Goal: Find specific page/section

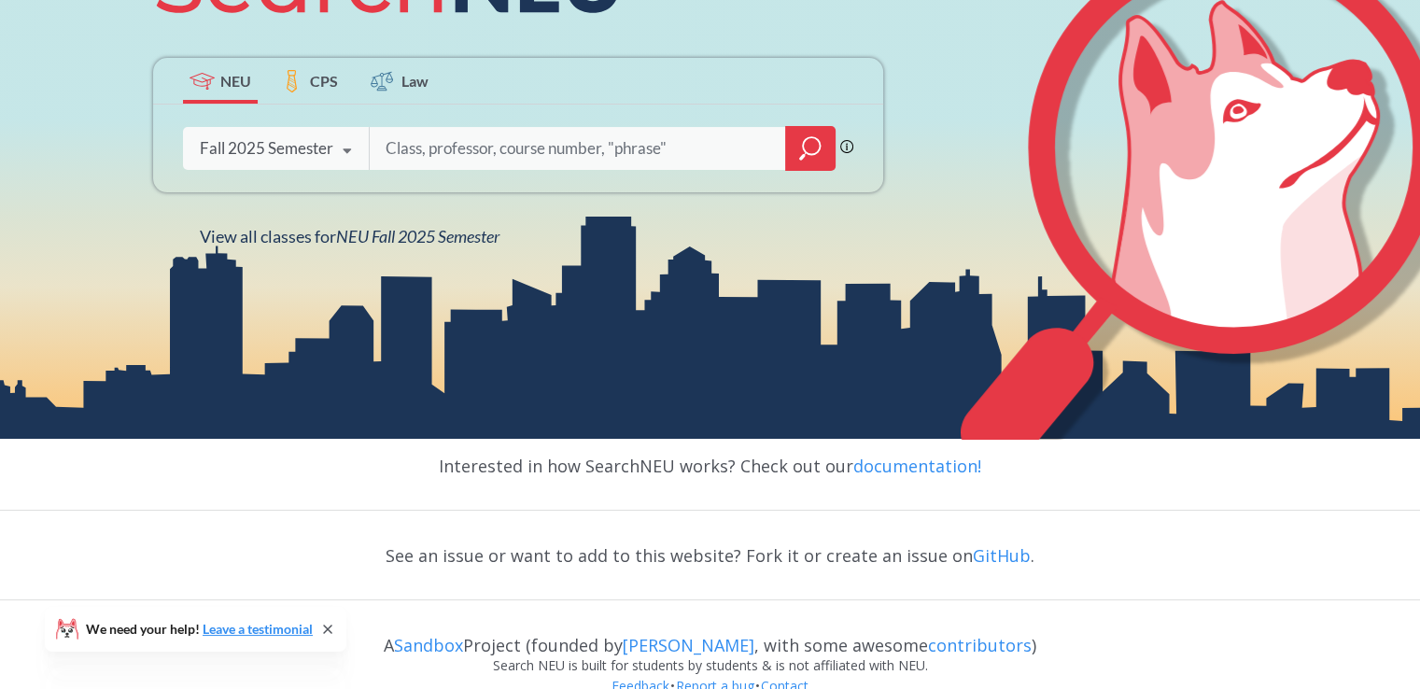
scroll to position [356, 0]
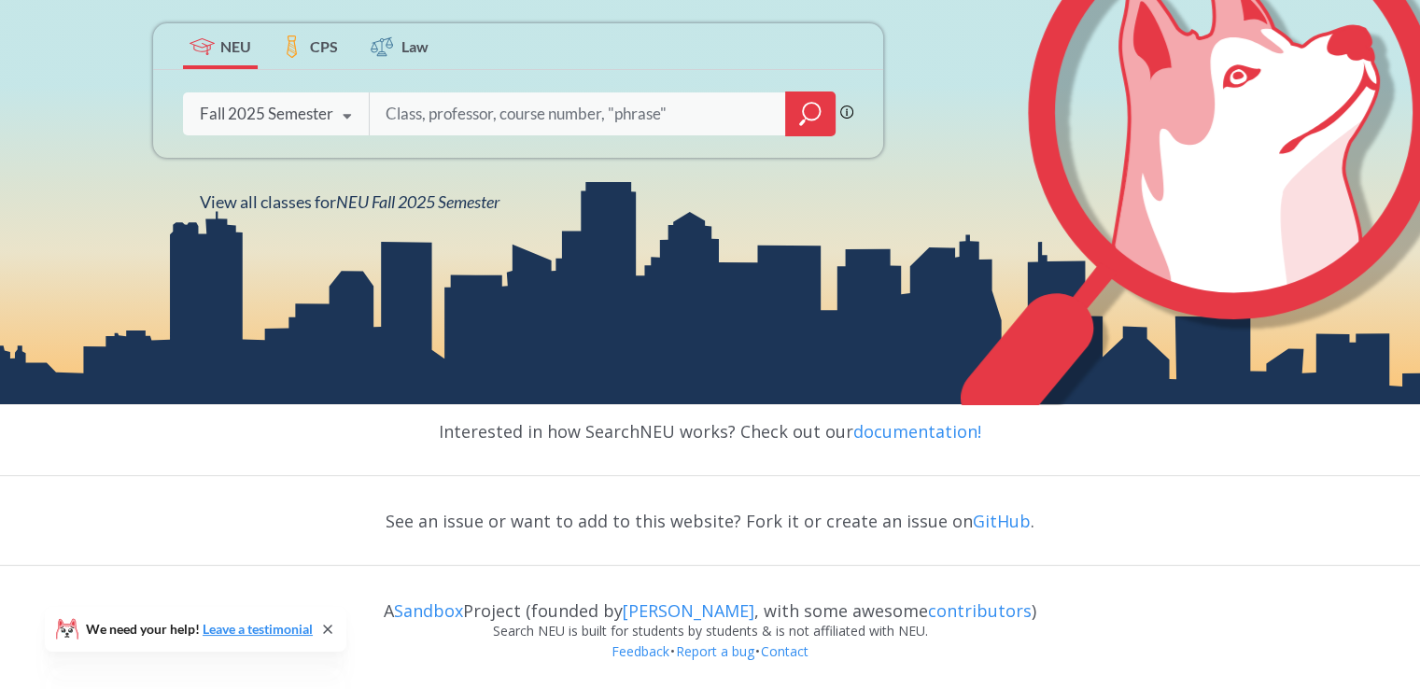
click at [797, 113] on div at bounding box center [810, 113] width 50 height 45
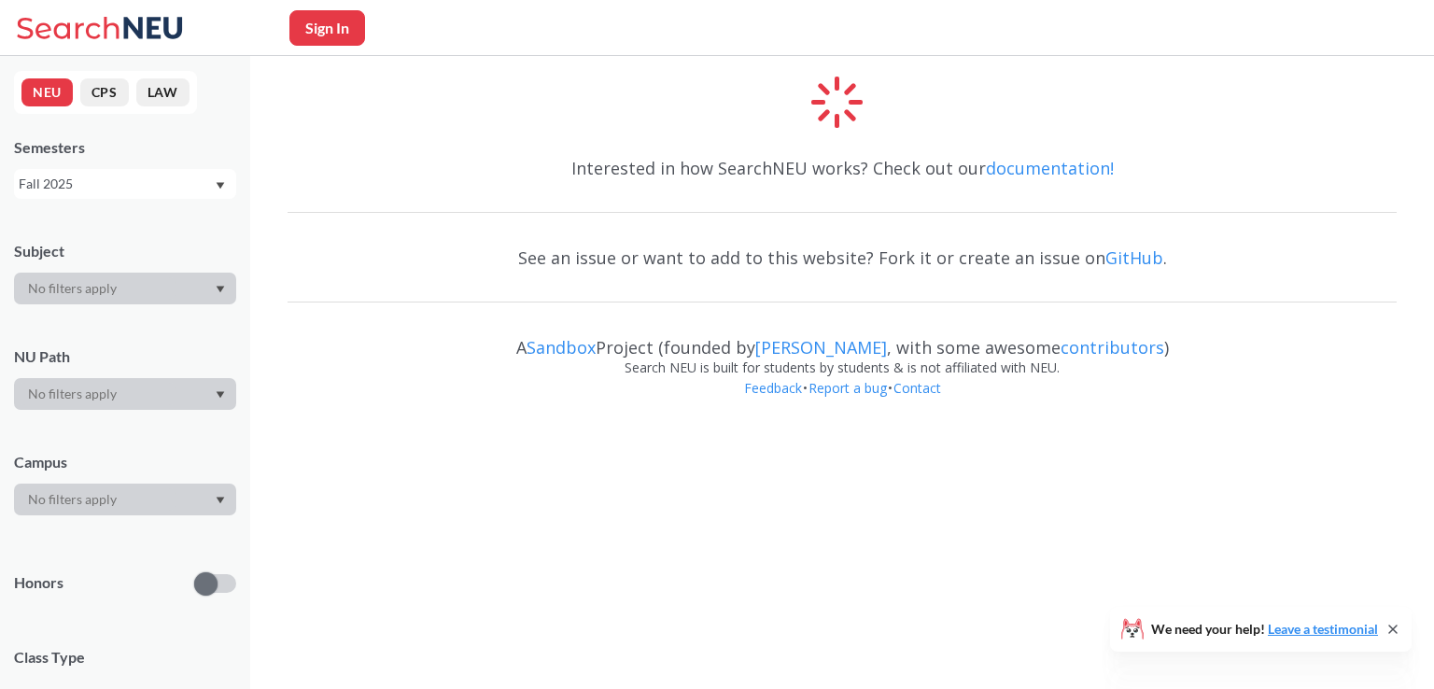
click at [110, 497] on div at bounding box center [125, 500] width 222 height 32
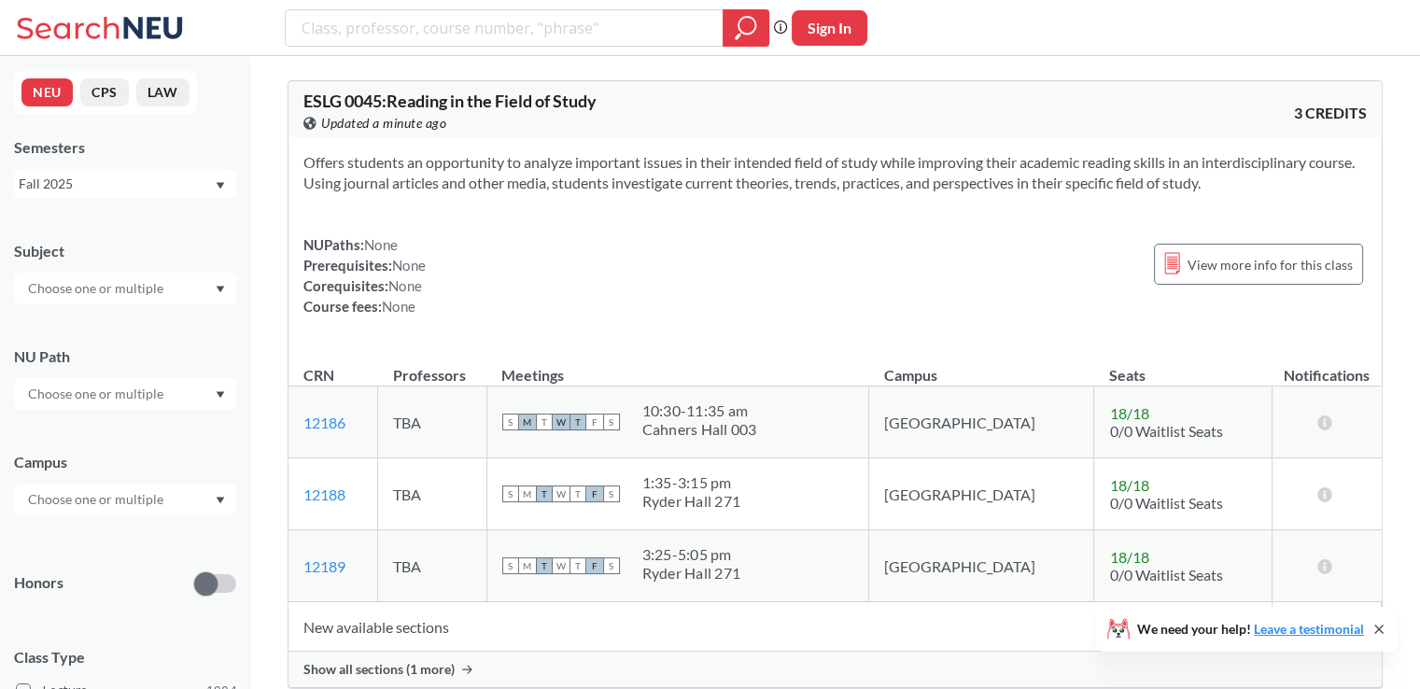
click at [131, 488] on input "text" at bounding box center [97, 499] width 157 height 22
type input "PO"
click at [113, 535] on span "[GEOGRAPHIC_DATA], [US_STATE]" at bounding box center [128, 531] width 208 height 21
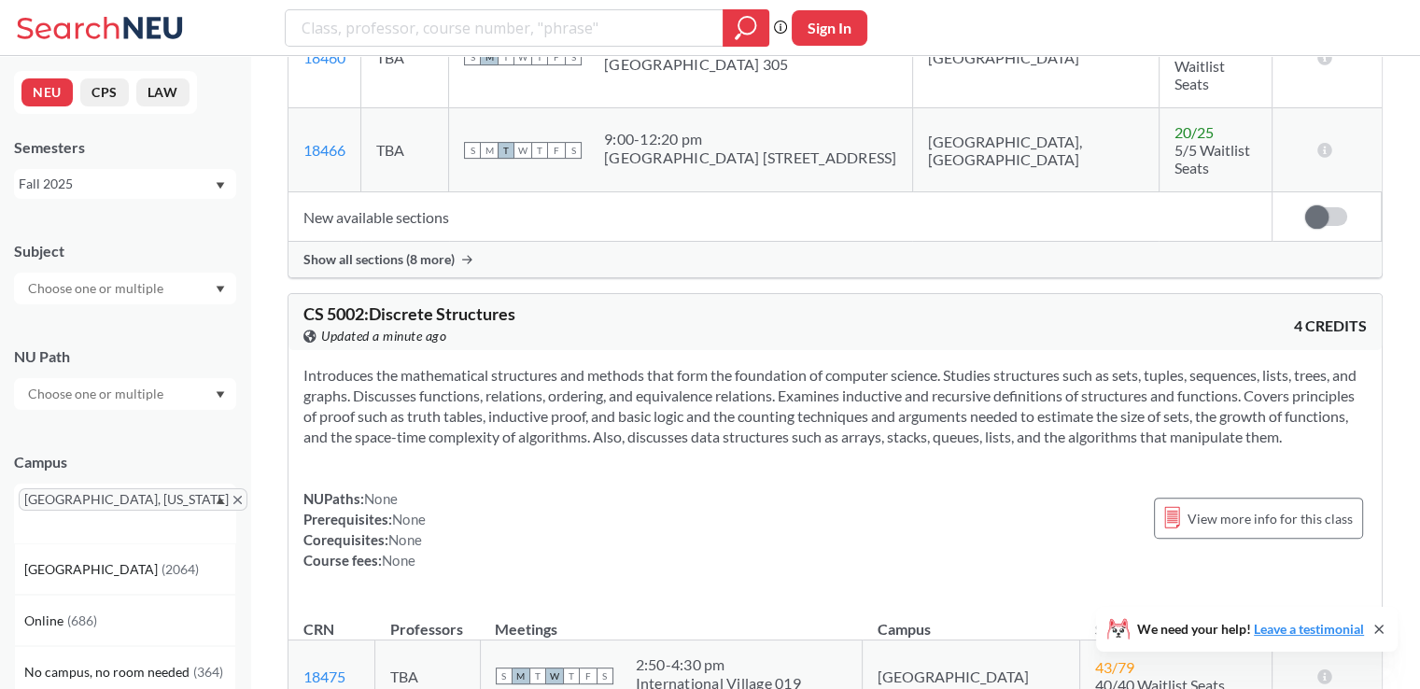
scroll to position [654, 0]
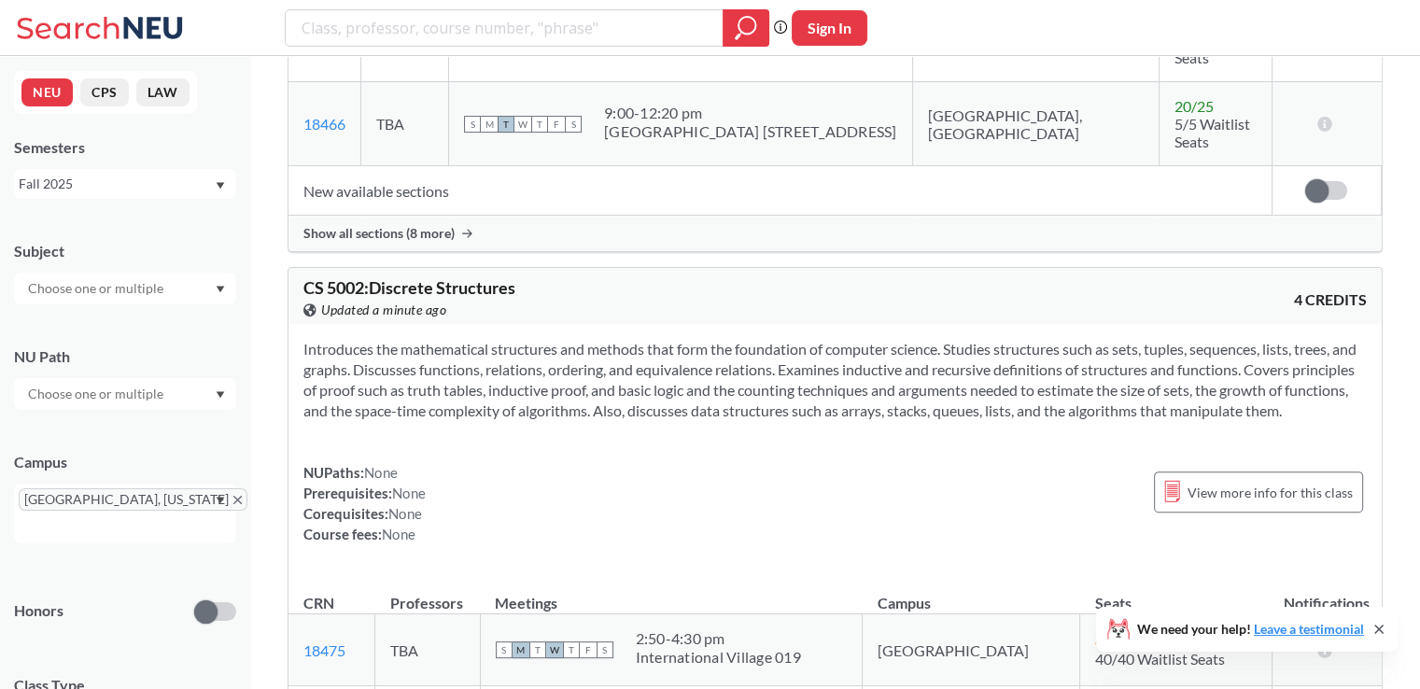
click at [134, 279] on input "text" at bounding box center [97, 288] width 157 height 22
click at [134, 278] on input "text" at bounding box center [97, 288] width 157 height 22
click at [696, 462] on div "NUPaths: None Prerequisites: None Corequisites: None Course fees: None View mor…" at bounding box center [834, 503] width 1063 height 82
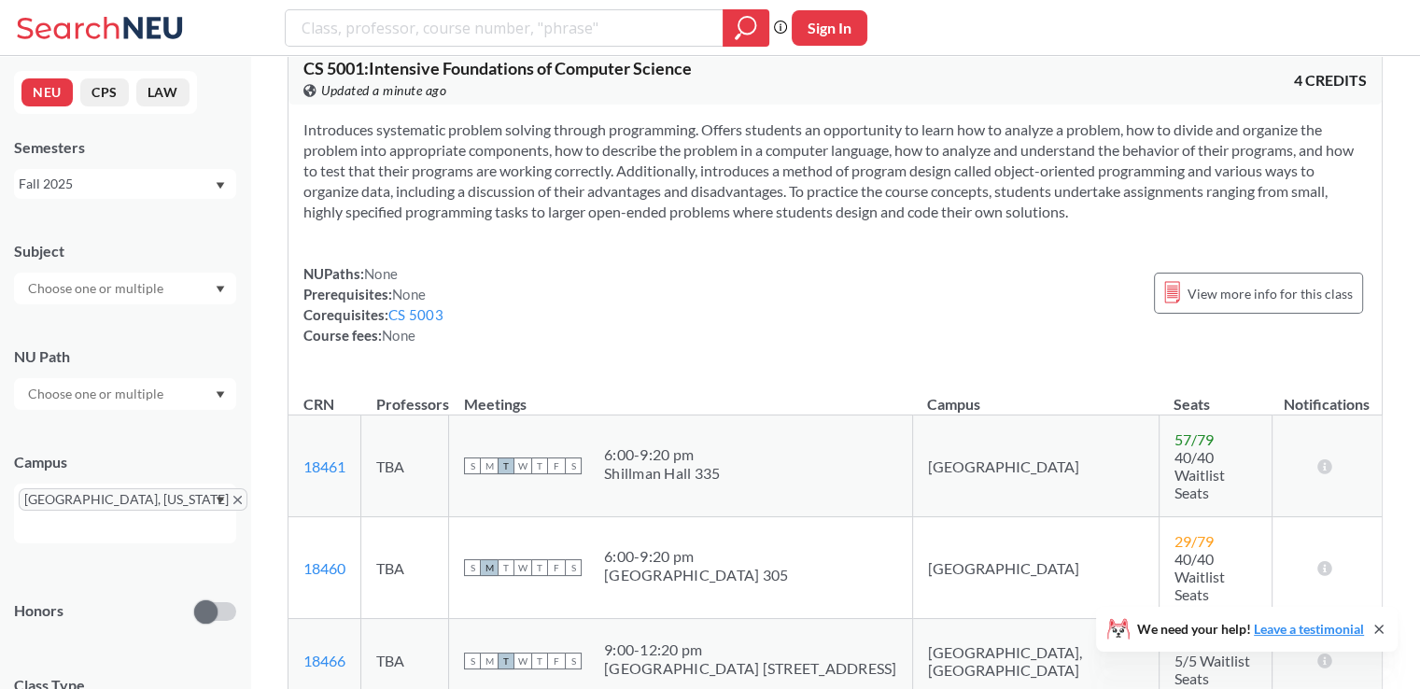
scroll to position [0, 0]
